Goal: Navigation & Orientation: Find specific page/section

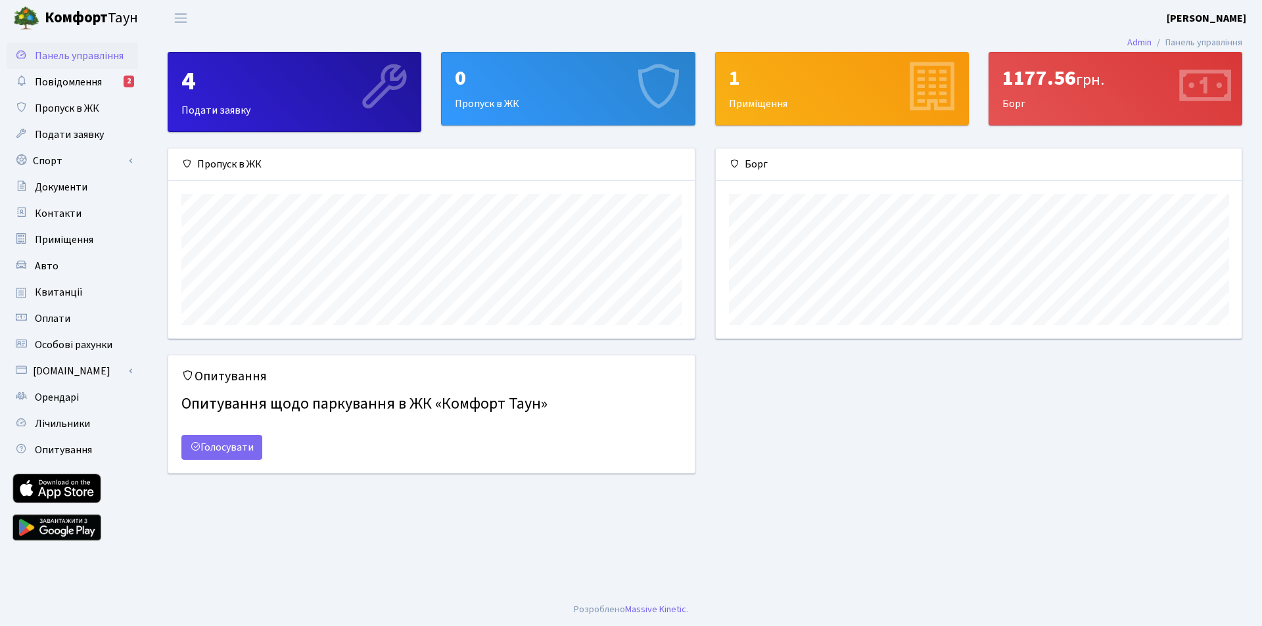
scroll to position [190, 526]
click at [53, 293] on span "Квитанції" at bounding box center [59, 292] width 48 height 14
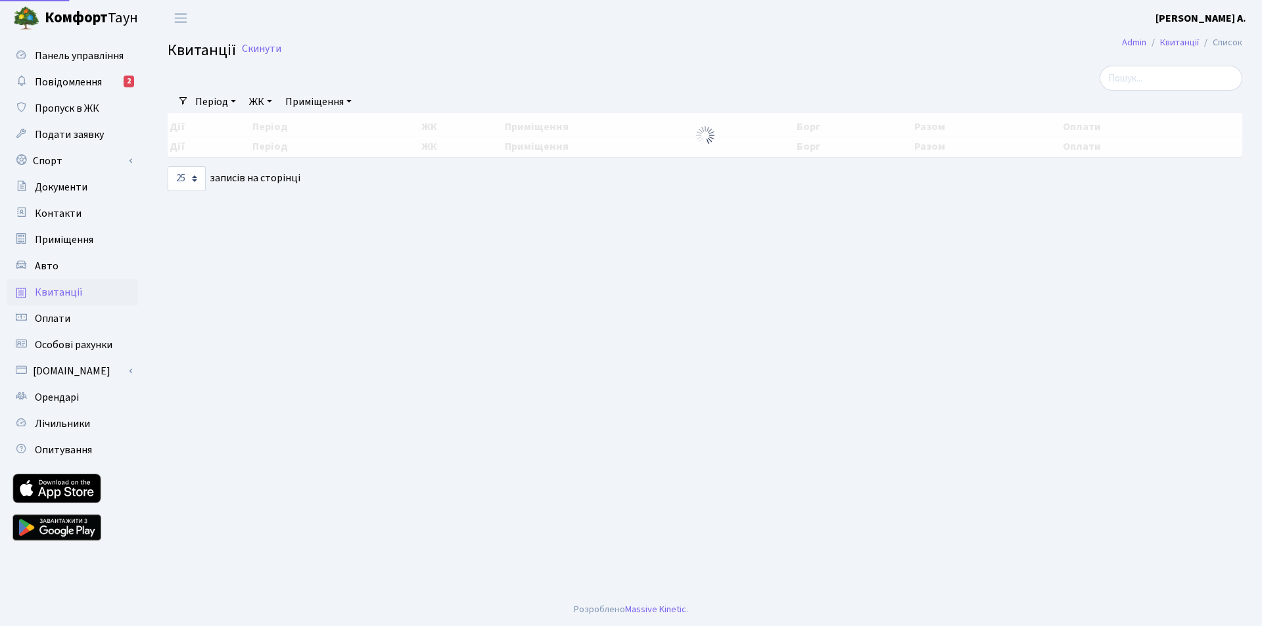
select select "25"
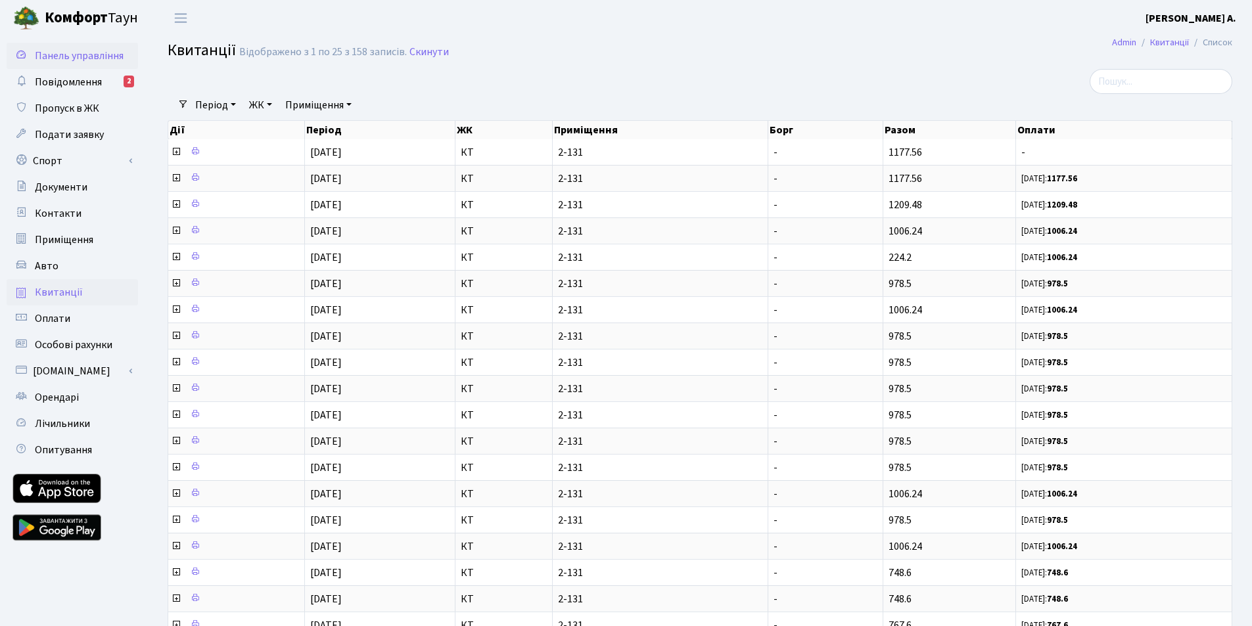
click at [74, 51] on span "Панель управління" at bounding box center [79, 56] width 89 height 14
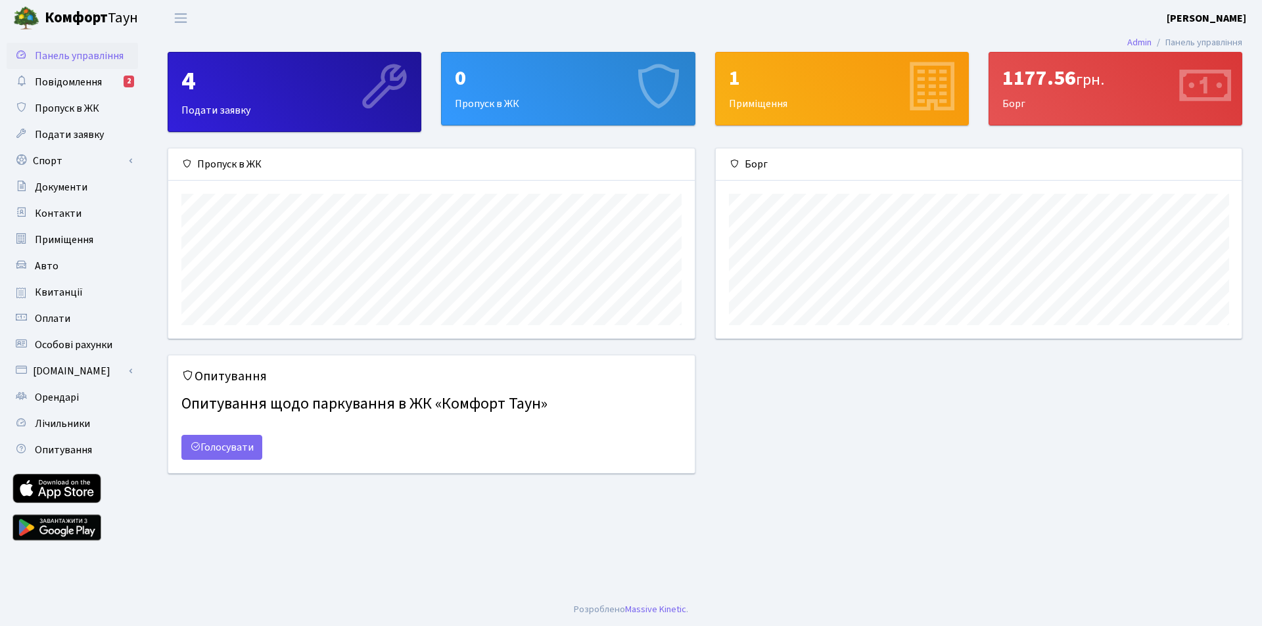
scroll to position [190, 526]
